Goal: Task Accomplishment & Management: Complete application form

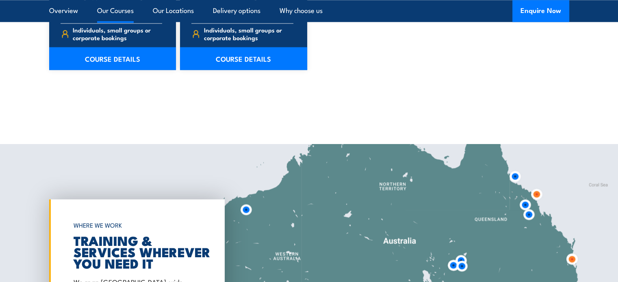
scroll to position [1041, 0]
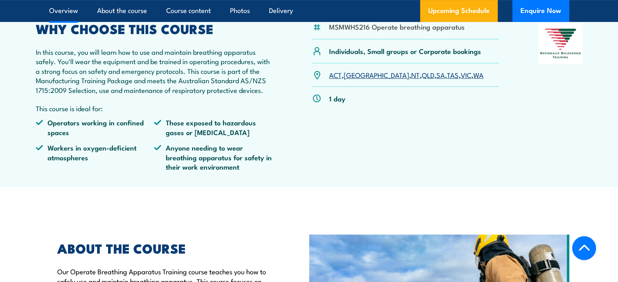
scroll to position [263, 0]
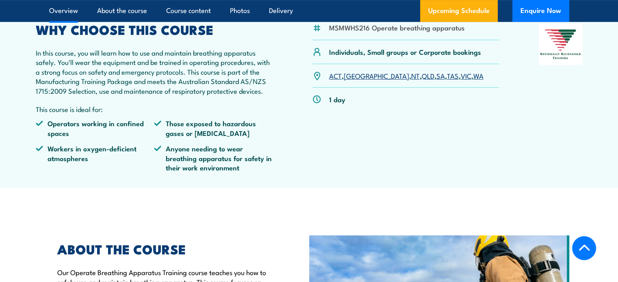
click at [411, 80] on link "NT" at bounding box center [415, 76] width 9 height 10
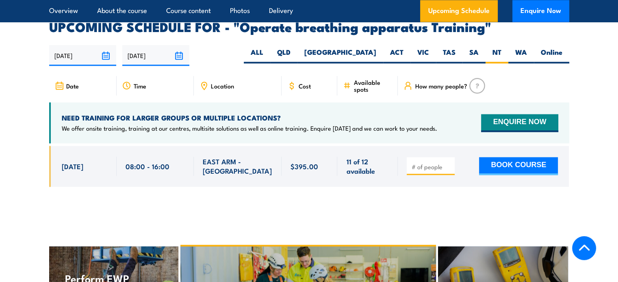
scroll to position [1281, 0]
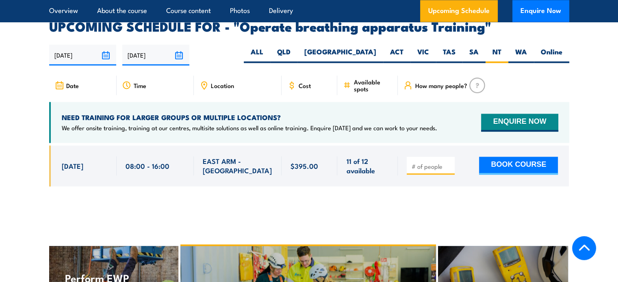
click at [476, 82] on img at bounding box center [477, 85] width 16 height 15
click at [496, 115] on button "ENQUIRE NOW" at bounding box center [519, 123] width 77 height 18
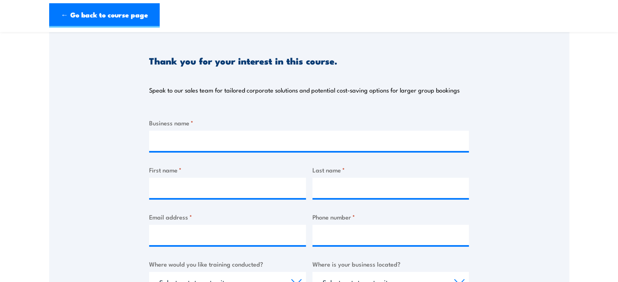
scroll to position [89, 0]
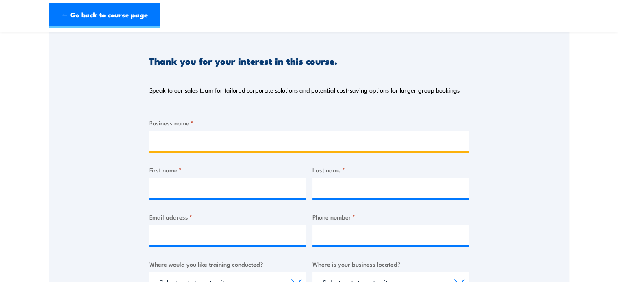
click at [202, 142] on input "Business name *" at bounding box center [309, 141] width 320 height 20
type input "JPS Management and Execution Pty Ltd"
type input "[PERSON_NAME]"
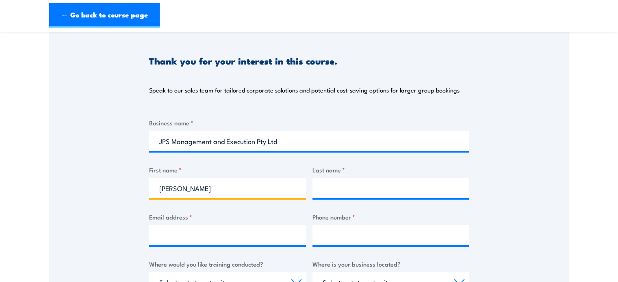
type input "[PERSON_NAME]"
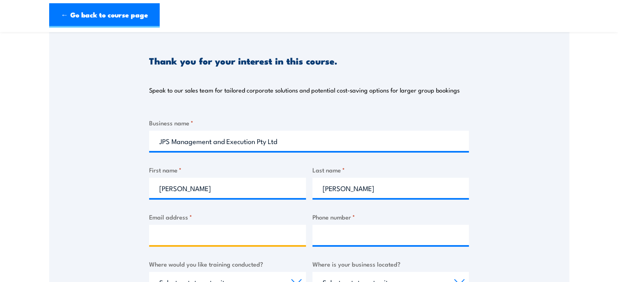
type input "[EMAIL_ADDRESS][DOMAIN_NAME]"
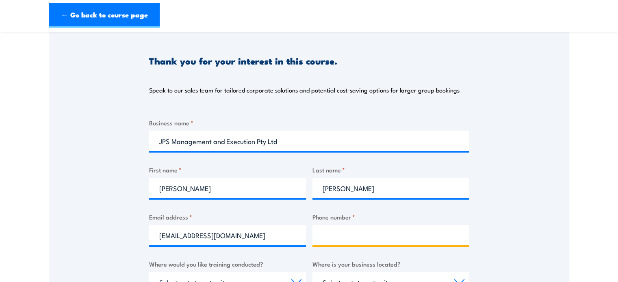
type input "0478298815"
select select "QLD"
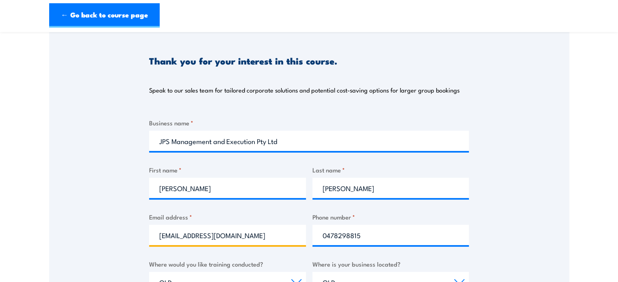
drag, startPoint x: 243, startPoint y: 239, endPoint x: 51, endPoint y: 253, distance: 192.7
click at [51, 253] on div "Thank you for your interest in this course. Speak to our sales team for tailore…" at bounding box center [309, 231] width 520 height 406
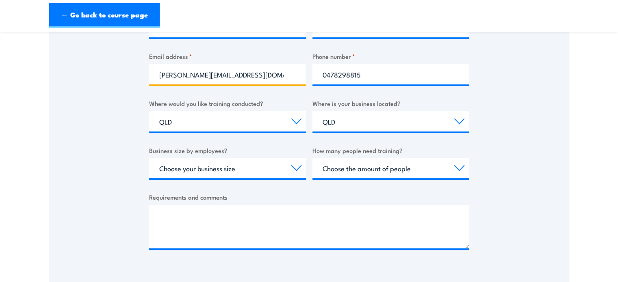
scroll to position [250, 0]
type input "[PERSON_NAME][EMAIL_ADDRESS][DOMAIN_NAME]"
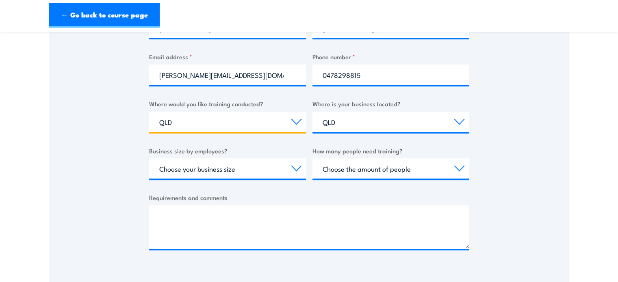
click at [193, 125] on select "Select a state or territory Nationally - multiple locations [GEOGRAPHIC_DATA] […" at bounding box center [227, 122] width 157 height 20
select select "NT"
click at [149, 112] on select "Select a state or territory Nationally - multiple locations [GEOGRAPHIC_DATA] […" at bounding box center [227, 122] width 157 height 20
click at [373, 125] on select "Select a state or territory [GEOGRAPHIC_DATA] [GEOGRAPHIC_DATA] [GEOGRAPHIC_DAT…" at bounding box center [390, 122] width 157 height 20
click at [312, 112] on select "Select a state or territory [GEOGRAPHIC_DATA] [GEOGRAPHIC_DATA] [GEOGRAPHIC_DAT…" at bounding box center [390, 122] width 157 height 20
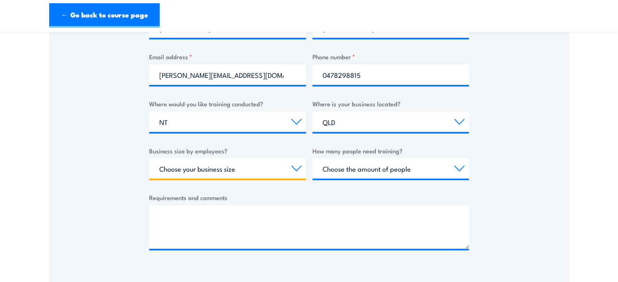
click at [248, 167] on select "Choose your business size 1 to 19 20 to 199 200+" at bounding box center [227, 168] width 157 height 20
select select "1 to 19"
click at [149, 158] on select "Choose your business size 1 to 19 20 to 199 200+" at bounding box center [227, 168] width 157 height 20
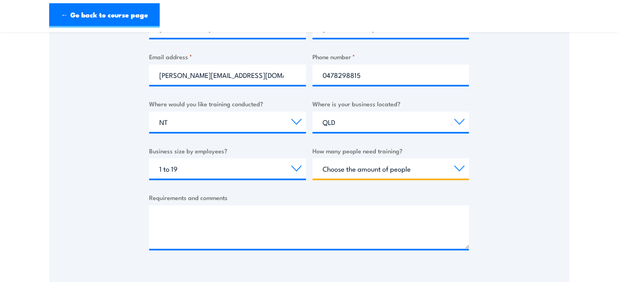
click at [372, 174] on select "Choose the amount of people 1 to 4 5 to 19 20+" at bounding box center [390, 168] width 157 height 20
select select "1 to 4"
click at [312, 158] on select "Choose the amount of people 1 to 4 5 to 19 20+" at bounding box center [390, 168] width 157 height 20
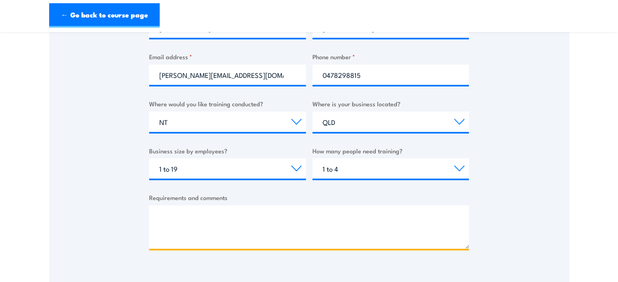
click at [197, 224] on textarea "Requirements and comments" at bounding box center [309, 227] width 320 height 43
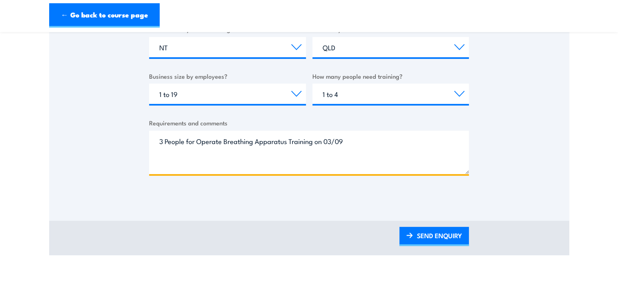
scroll to position [325, 0]
click at [331, 139] on textarea "3 People for Operate Breathing Apparatus Training on 03/09" at bounding box center [309, 151] width 320 height 43
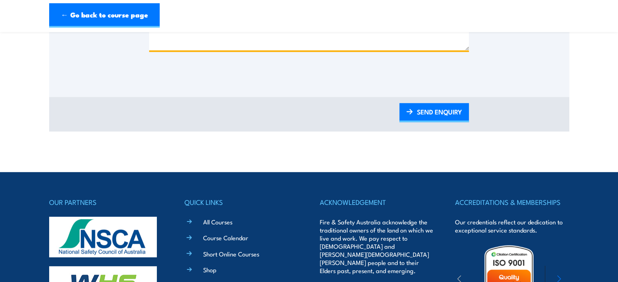
scroll to position [451, 0]
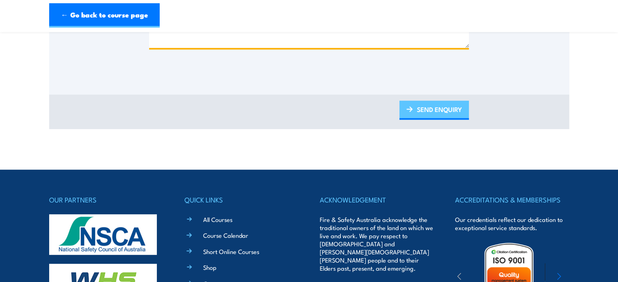
type textarea "3 People for Operate Breathing Apparatus Training on 02/09"
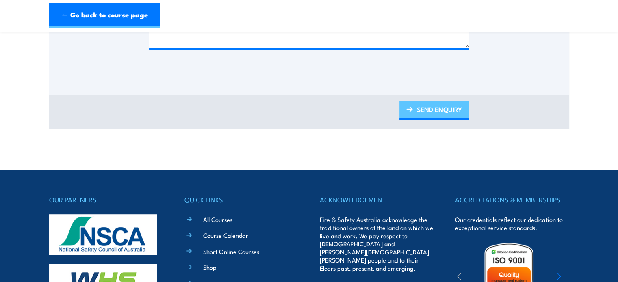
click at [441, 106] on link "SEND ENQUIRY" at bounding box center [433, 110] width 69 height 19
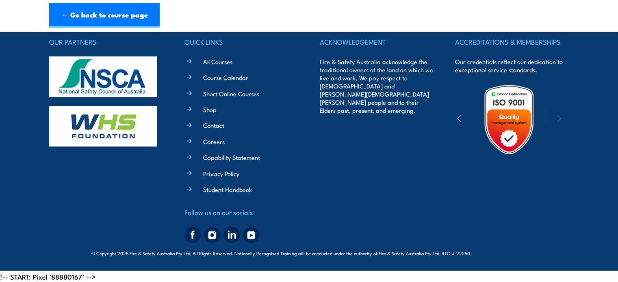
click at [441, 106] on div "OUR PARTNERS QUICK LINKS All Courses Course Calendar Short Online Courses Shop …" at bounding box center [309, 141] width 520 height 210
